Goal: Information Seeking & Learning: Learn about a topic

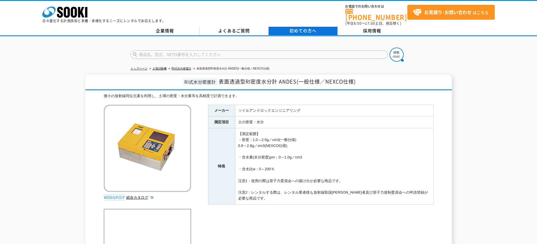
click at [304, 28] on span "初めての方へ" at bounding box center [302, 31] width 27 height 6
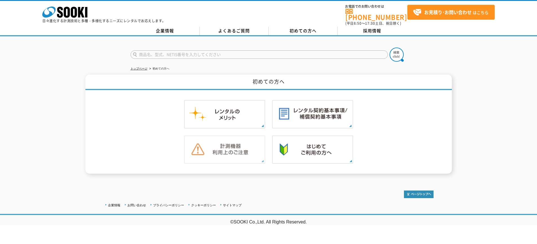
click at [226, 146] on img at bounding box center [224, 150] width 81 height 29
click at [249, 27] on link "よくあるご質問" at bounding box center [234, 31] width 69 height 8
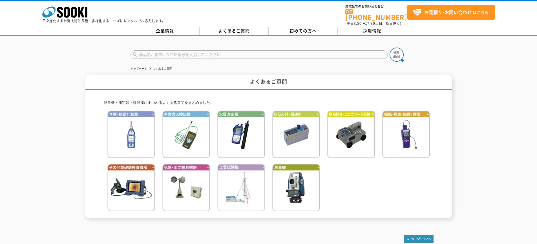
click at [254, 184] on img at bounding box center [241, 188] width 48 height 48
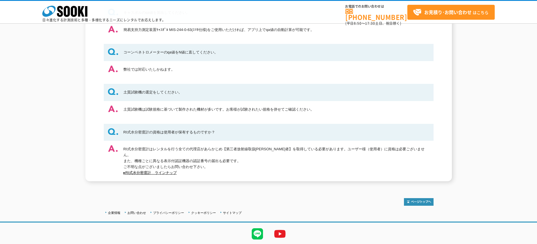
scroll to position [130, 0]
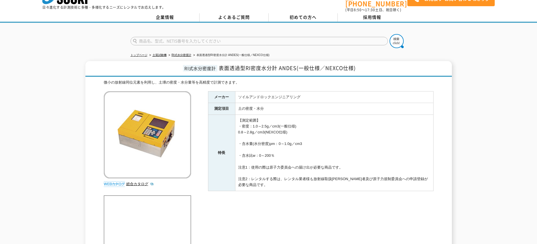
scroll to position [6, 0]
